Goal: Information Seeking & Learning: Check status

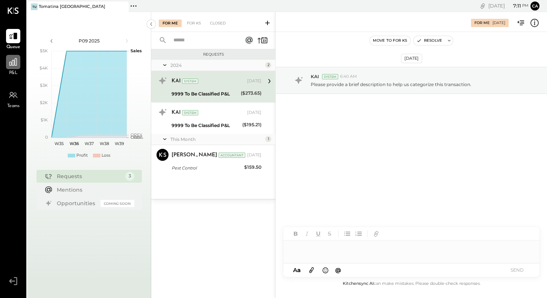
click at [9, 68] on div at bounding box center [13, 62] width 14 height 14
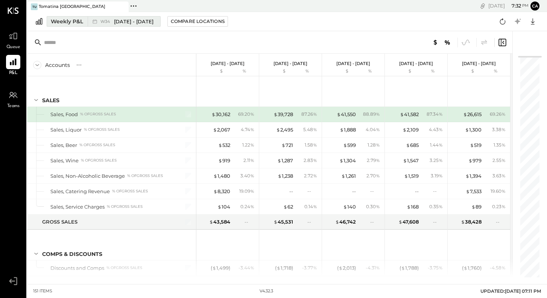
click at [72, 24] on div "Weekly P&L" at bounding box center [67, 22] width 32 height 8
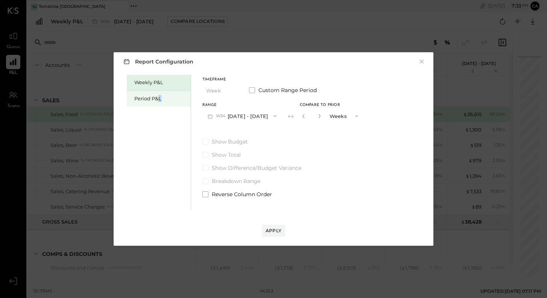
click at [160, 97] on div "Period P&L" at bounding box center [160, 98] width 53 height 7
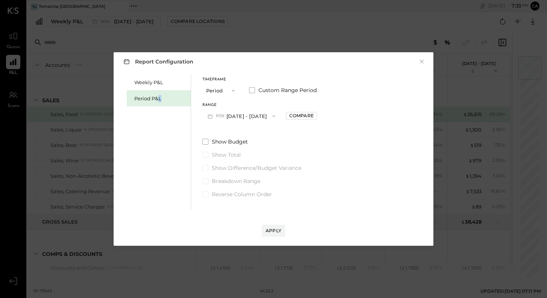
click at [241, 115] on button "P09 [DATE] - [DATE]" at bounding box center [241, 116] width 78 height 14
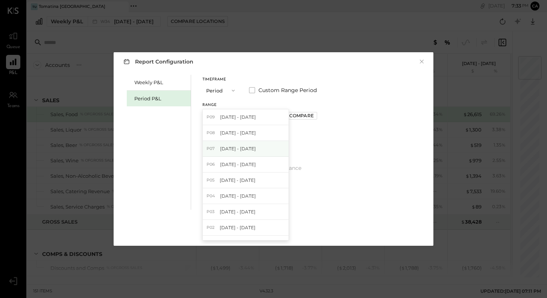
click at [223, 147] on span "[DATE] - [DATE]" at bounding box center [238, 149] width 36 height 6
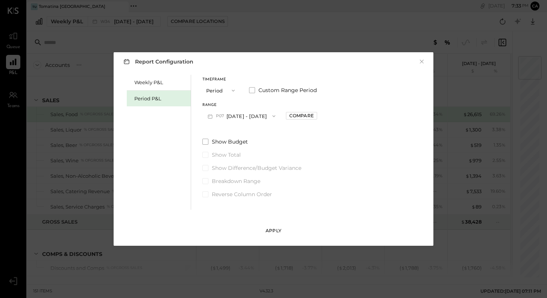
click at [281, 229] on div "Apply" at bounding box center [274, 231] width 16 height 6
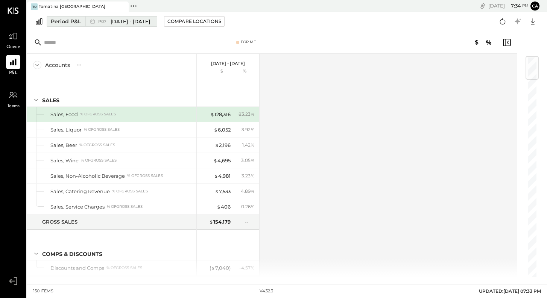
click at [149, 21] on span "[DATE] - [DATE]" at bounding box center [131, 21] width 40 height 7
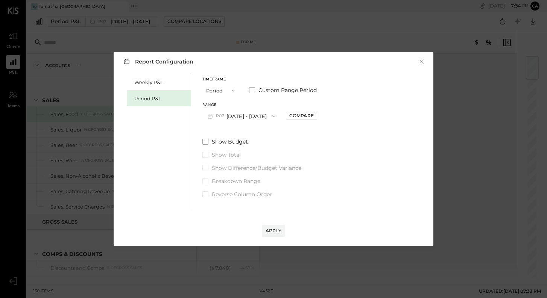
click at [252, 121] on button "P07 [DATE] - [DATE]" at bounding box center [241, 116] width 78 height 14
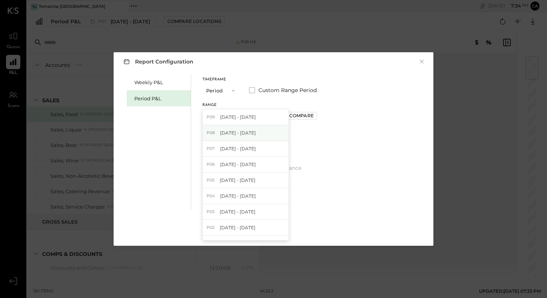
click at [252, 133] on span "[DATE] - [DATE]" at bounding box center [238, 133] width 36 height 6
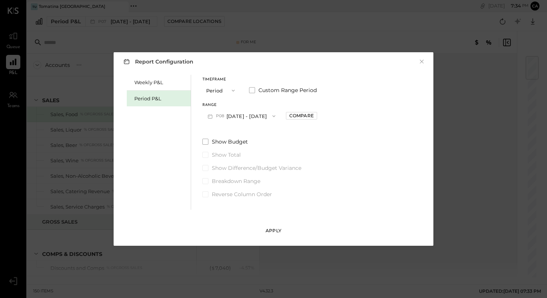
click at [280, 231] on div "Apply" at bounding box center [274, 231] width 16 height 6
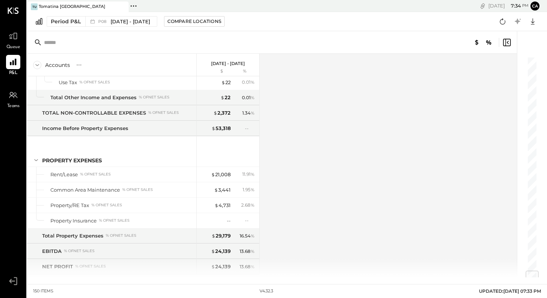
scroll to position [1820, 0]
